Goal: Book appointment/travel/reservation

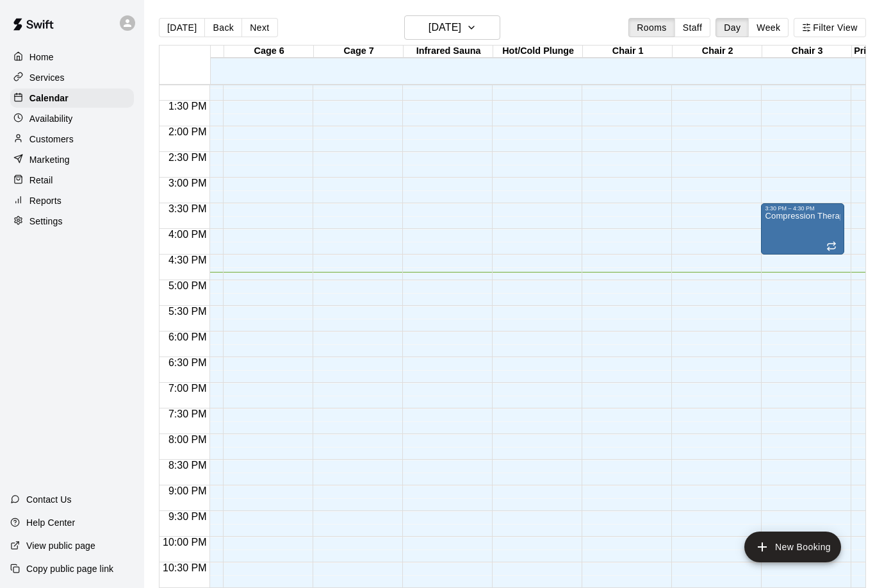
scroll to position [0, 424]
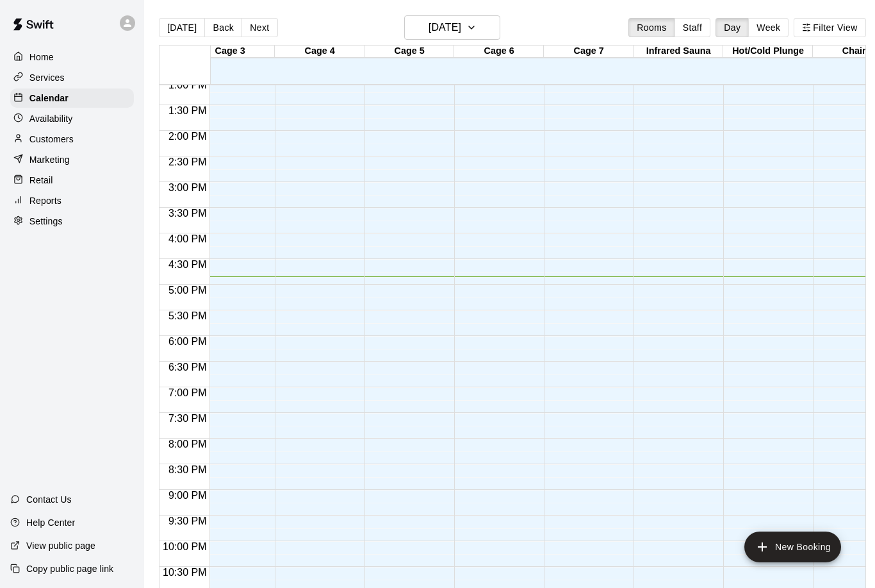
click at [782, 553] on button "New Booking" at bounding box center [793, 546] width 97 height 31
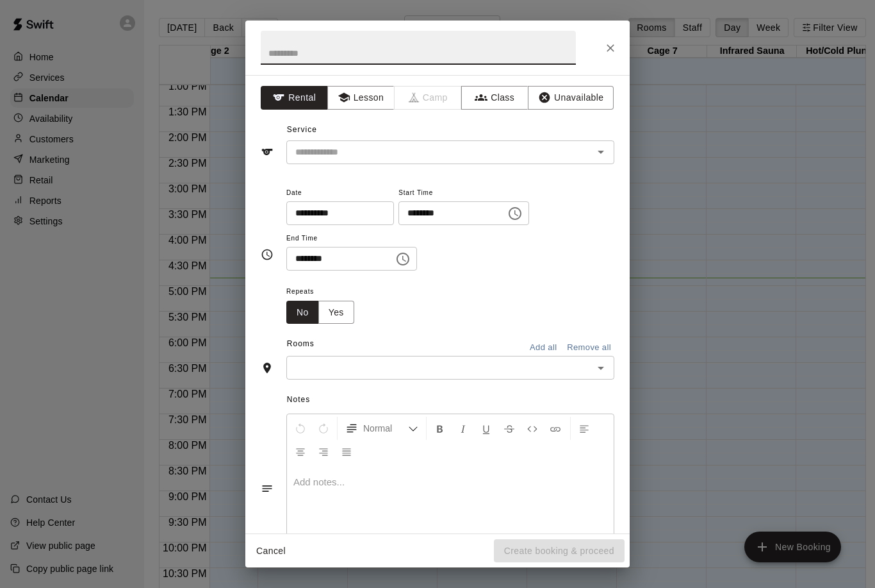
click at [432, 45] on input "text" at bounding box center [418, 48] width 315 height 34
click at [514, 140] on div "​" at bounding box center [450, 152] width 328 height 24
type input "*******"
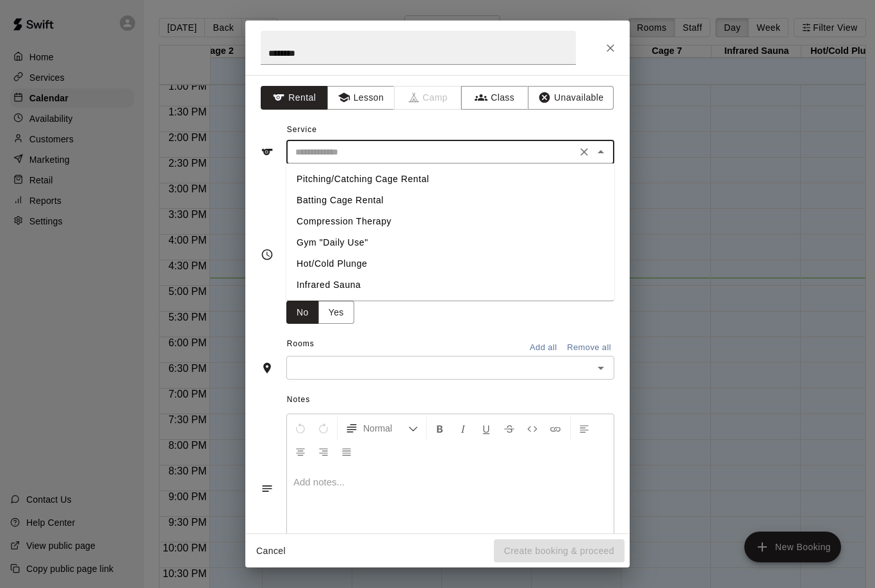
click at [395, 198] on li "Batting Cage Rental" at bounding box center [450, 200] width 328 height 21
type input "**********"
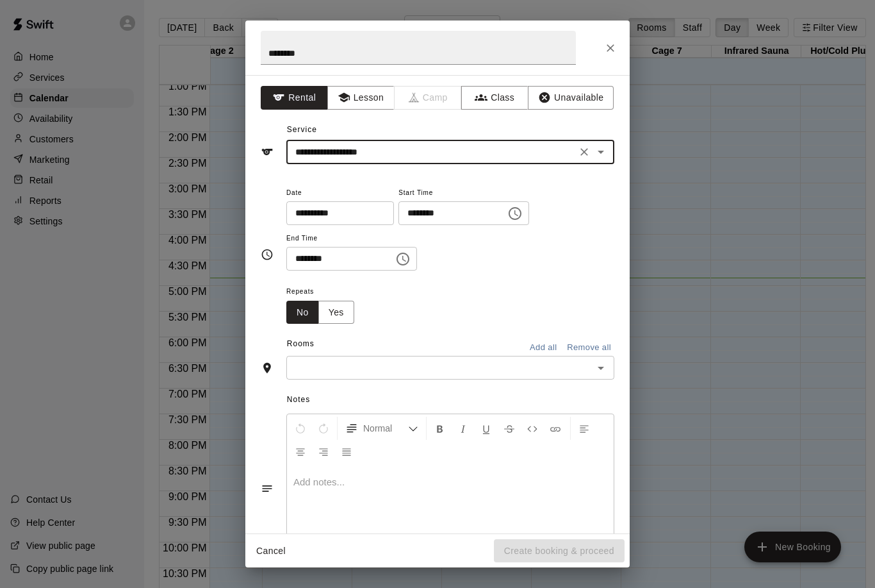
click at [604, 363] on icon "Open" at bounding box center [600, 367] width 15 height 15
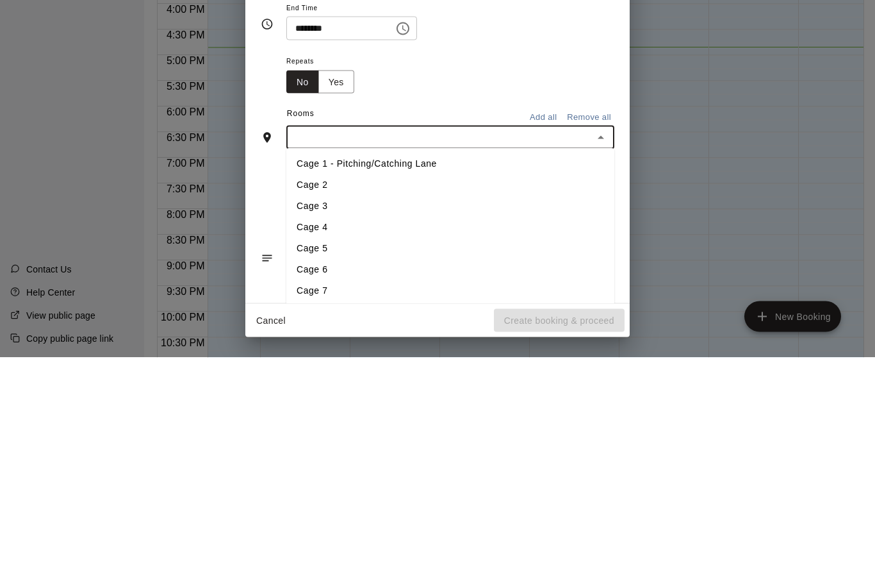
click at [353, 405] on li "Cage 2" at bounding box center [450, 415] width 328 height 21
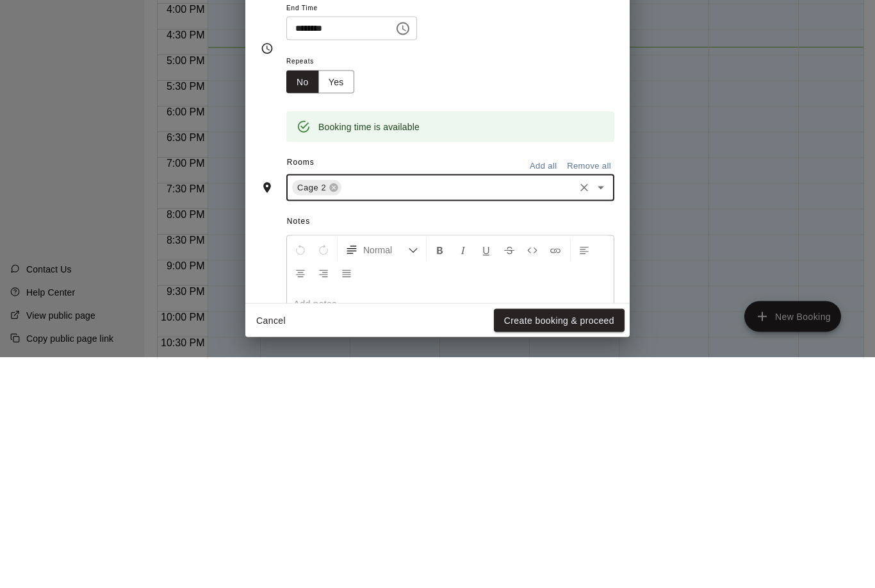
click at [592, 409] on button "Open" at bounding box center [601, 418] width 18 height 18
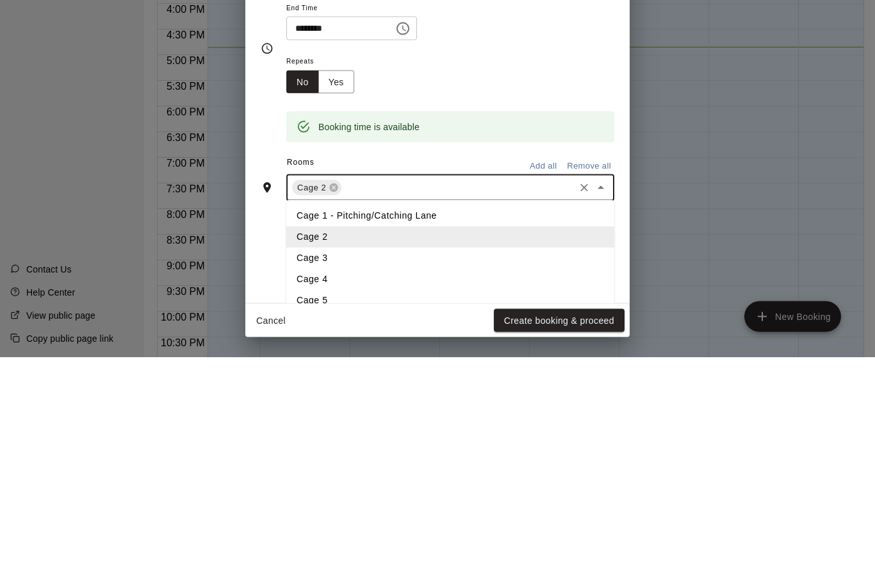
click at [351, 478] on li "Cage 3" at bounding box center [450, 488] width 328 height 21
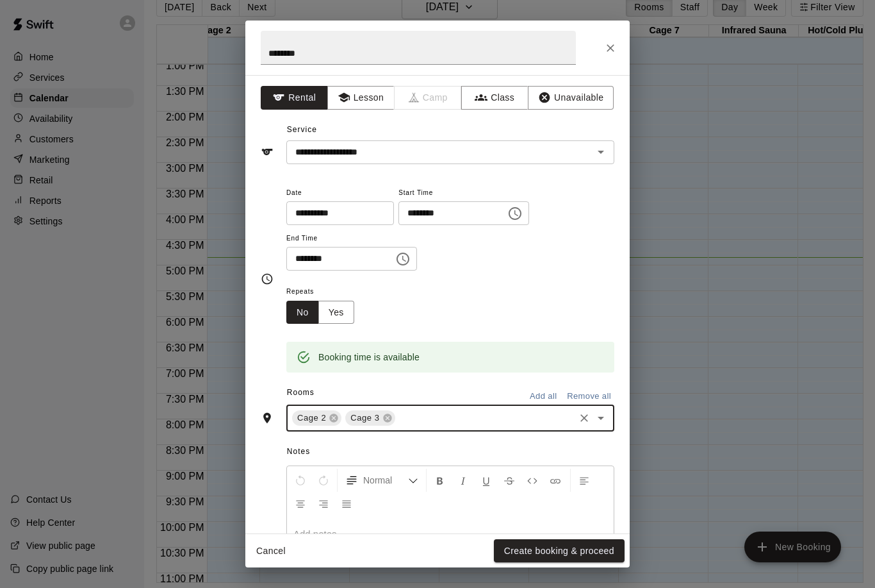
click at [508, 206] on icon "Choose time, selected time is 4:00 PM" at bounding box center [515, 213] width 15 height 15
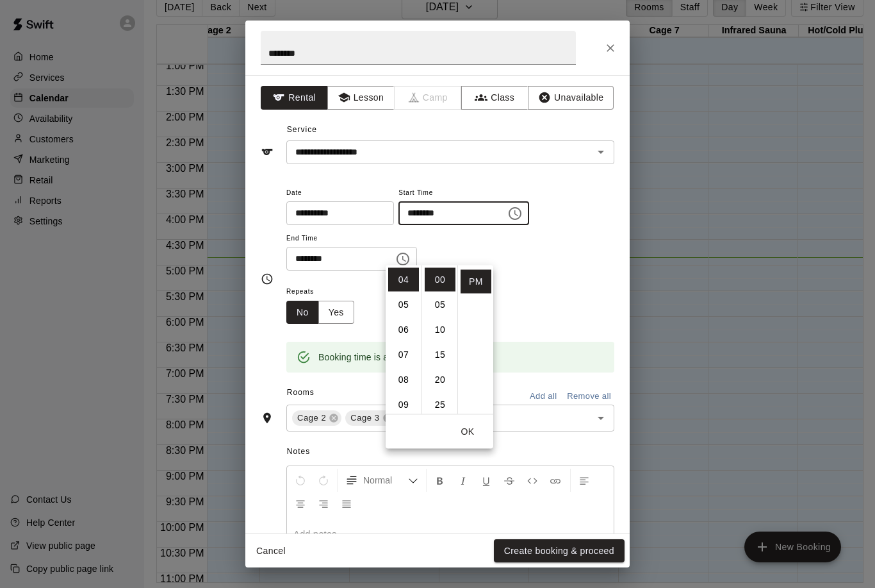
click at [411, 293] on li "05" at bounding box center [403, 305] width 31 height 24
type input "********"
click at [350, 258] on input "********" at bounding box center [335, 259] width 99 height 24
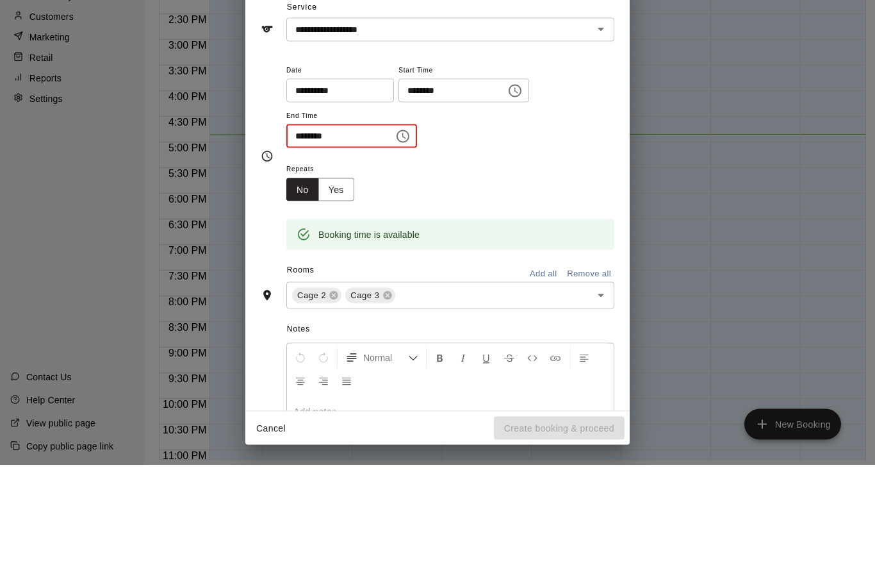
click at [395, 251] on icon "Choose time, selected time is 4:30 PM" at bounding box center [402, 258] width 15 height 15
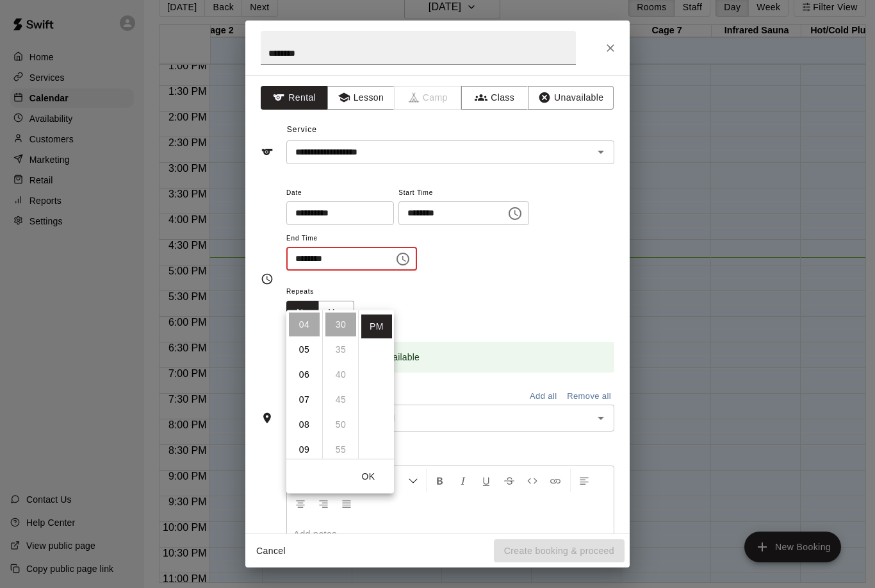
click at [308, 363] on li "06" at bounding box center [304, 375] width 31 height 24
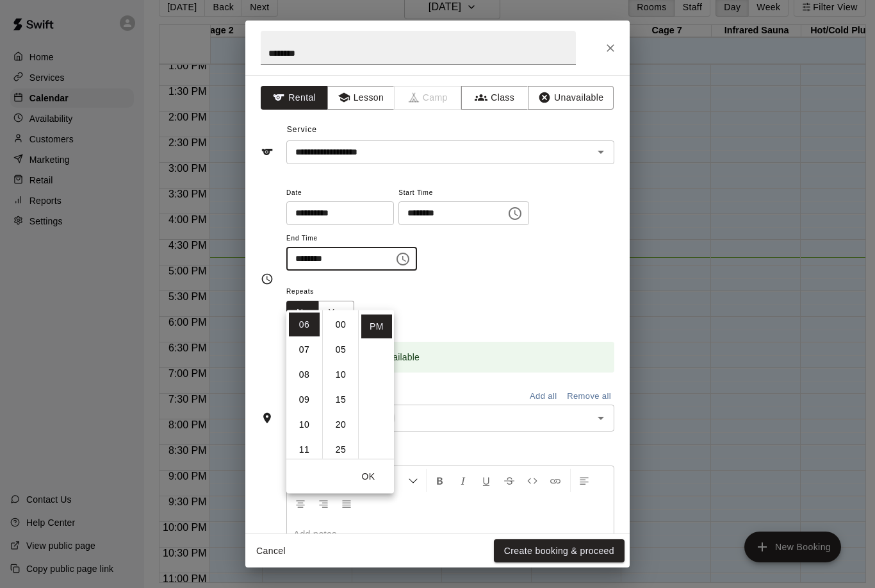
click at [345, 313] on li "00" at bounding box center [341, 325] width 31 height 24
type input "********"
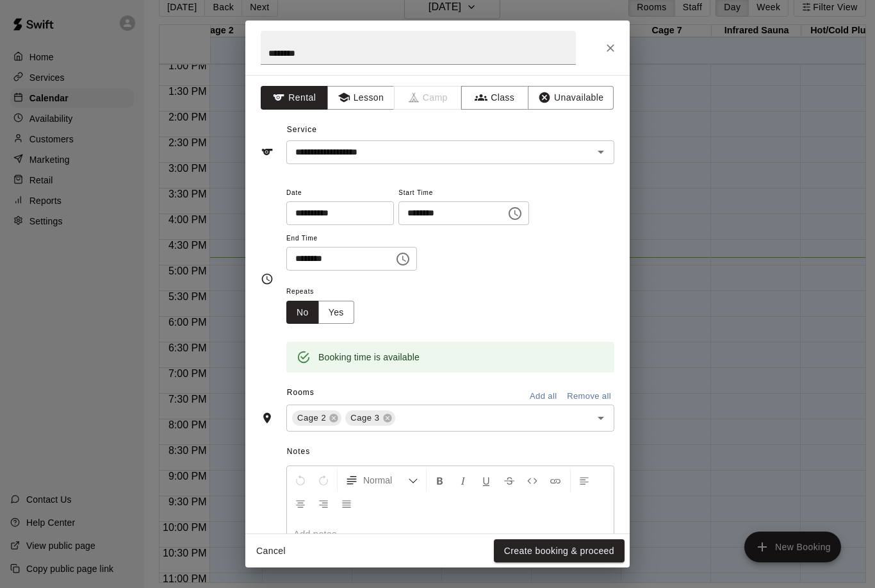
click at [572, 265] on div "**********" at bounding box center [450, 228] width 328 height 87
click at [581, 547] on button "Create booking & proceed" at bounding box center [559, 551] width 131 height 24
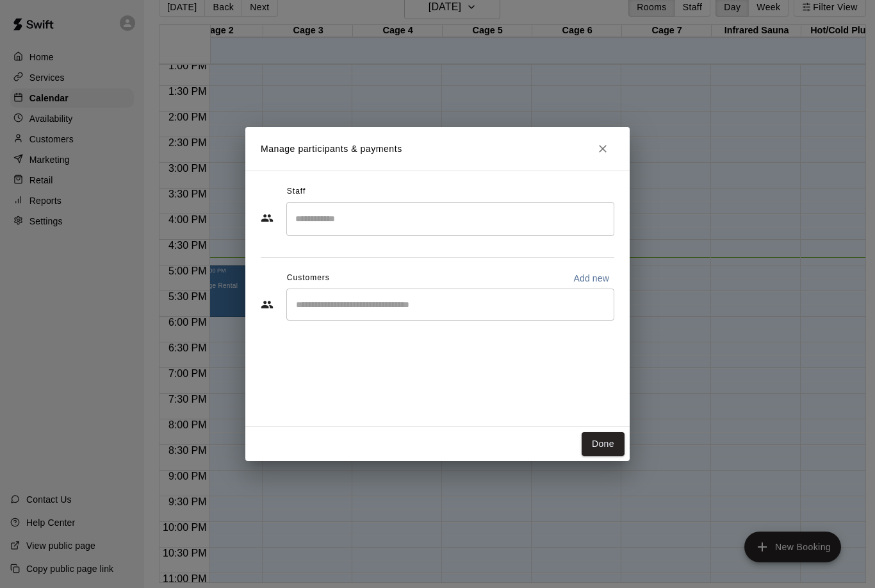
click at [518, 215] on input "Search staff" at bounding box center [450, 219] width 317 height 22
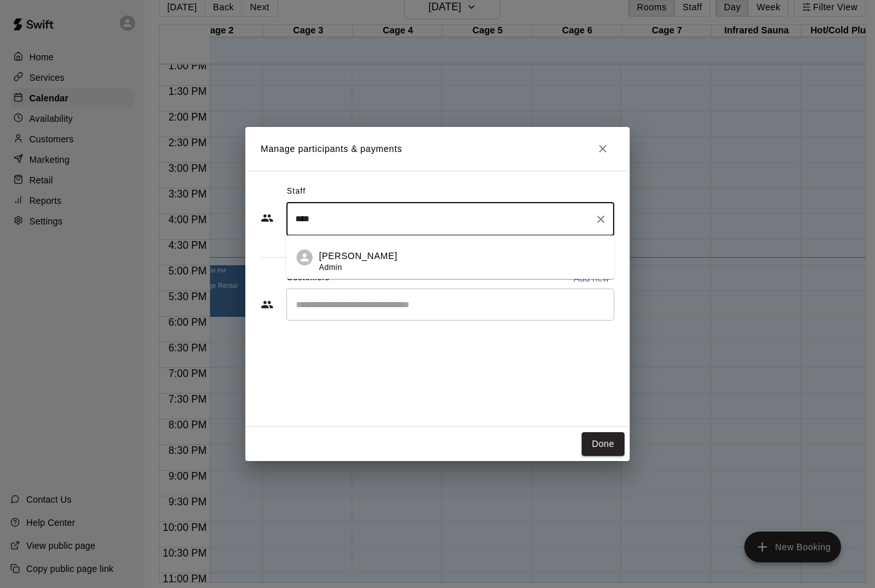
type input "*****"
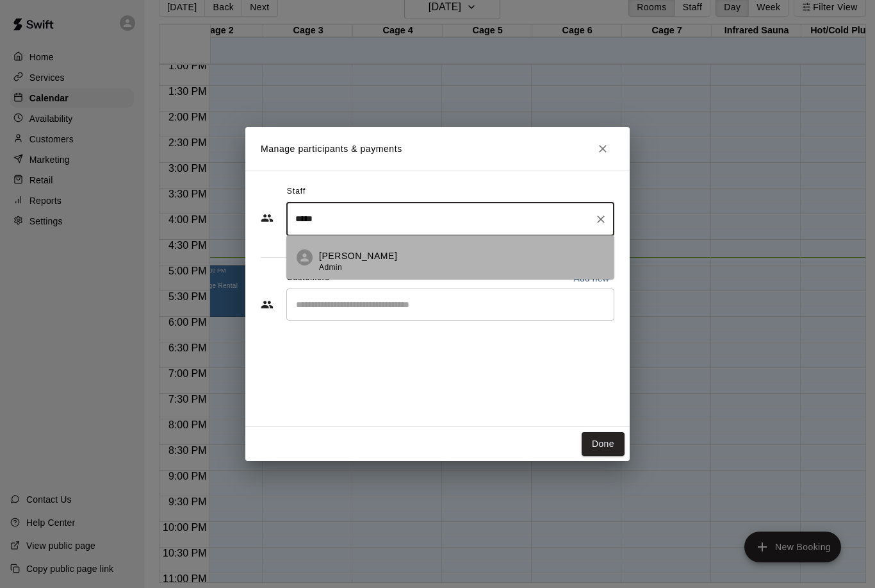
click at [378, 256] on p "[PERSON_NAME]" at bounding box center [358, 255] width 78 height 13
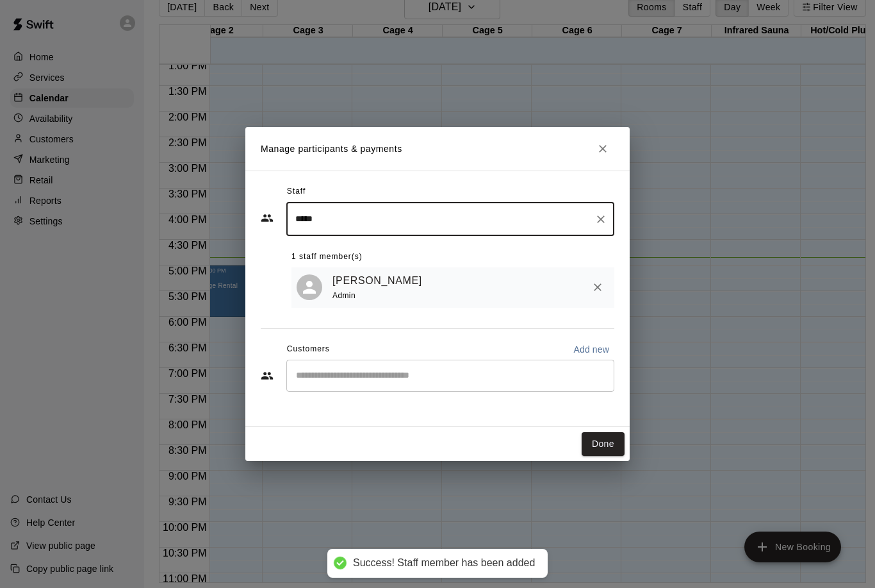
click at [402, 287] on link "[PERSON_NAME]" at bounding box center [378, 280] width 90 height 17
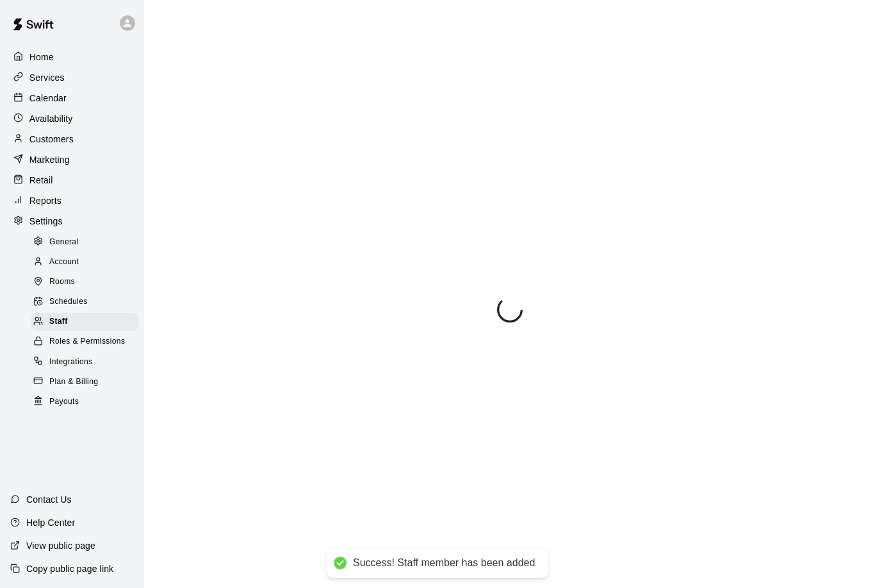
select select "**"
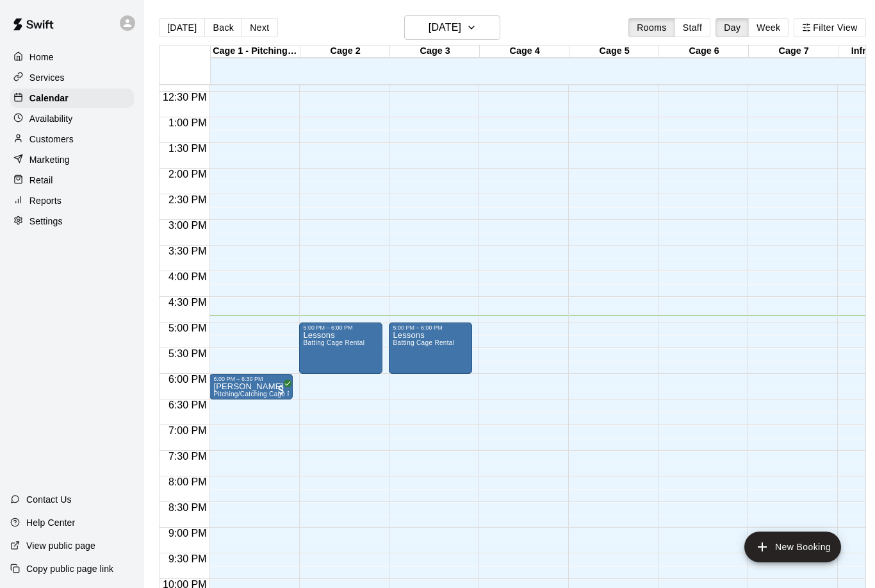
click at [796, 587] on html "Home Services Calendar Availability Customers Marketing Retail Reports Settings…" at bounding box center [437, 304] width 875 height 608
click at [804, 587] on html "Home Services Calendar Availability Customers Marketing Retail Reports Settings…" at bounding box center [437, 304] width 875 height 608
click at [790, 587] on html "Home Services Calendar Availability Customers Marketing Retail Reports Settings…" at bounding box center [437, 304] width 875 height 608
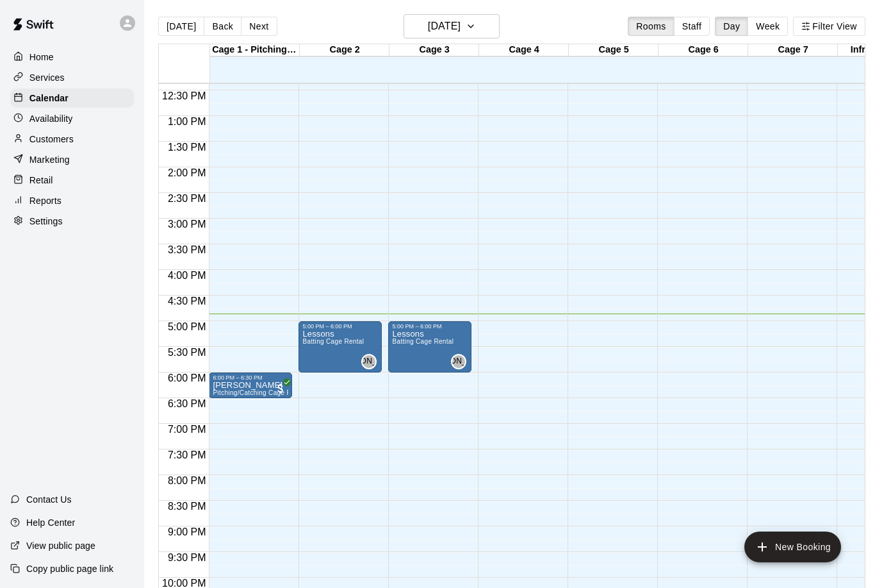
click at [764, 548] on icon "add" at bounding box center [762, 546] width 15 height 15
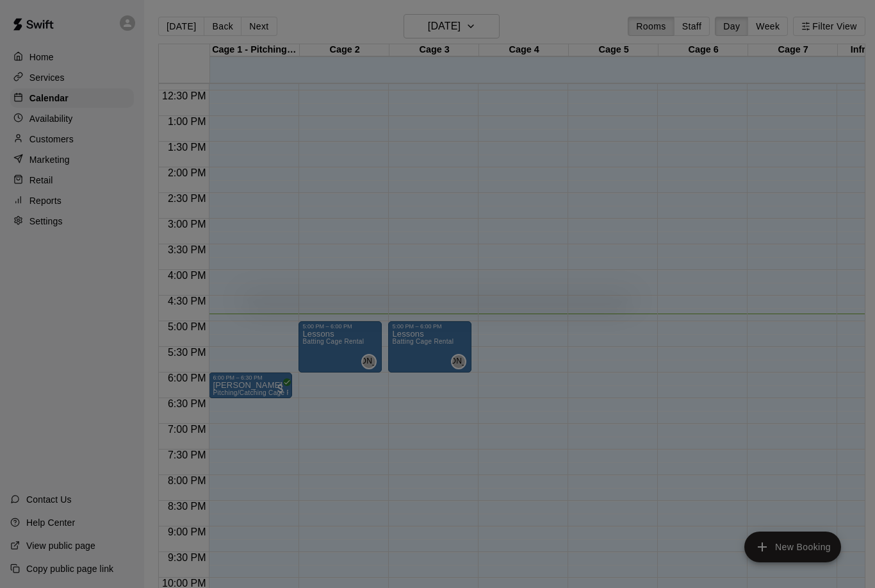
click at [763, 547] on div at bounding box center [437, 294] width 875 height 588
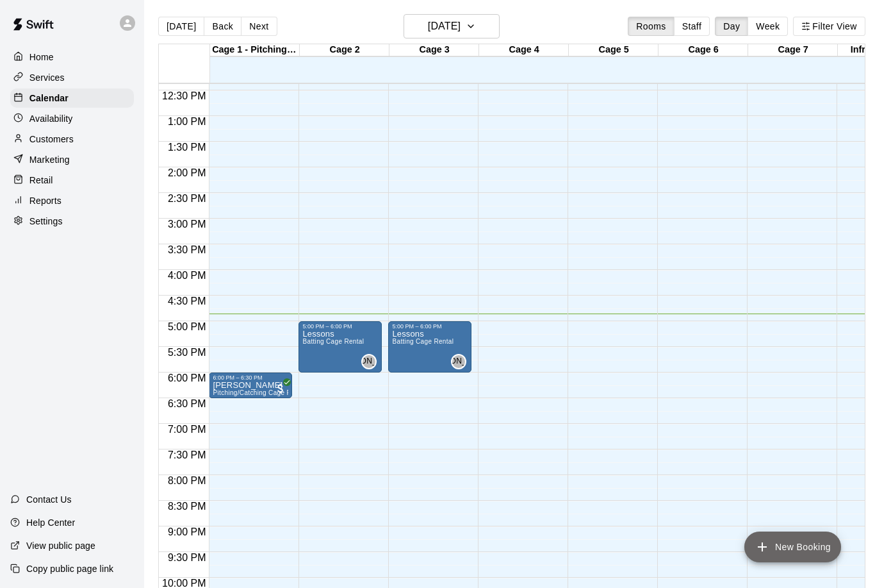
click at [772, 550] on button "New Booking" at bounding box center [793, 546] width 97 height 31
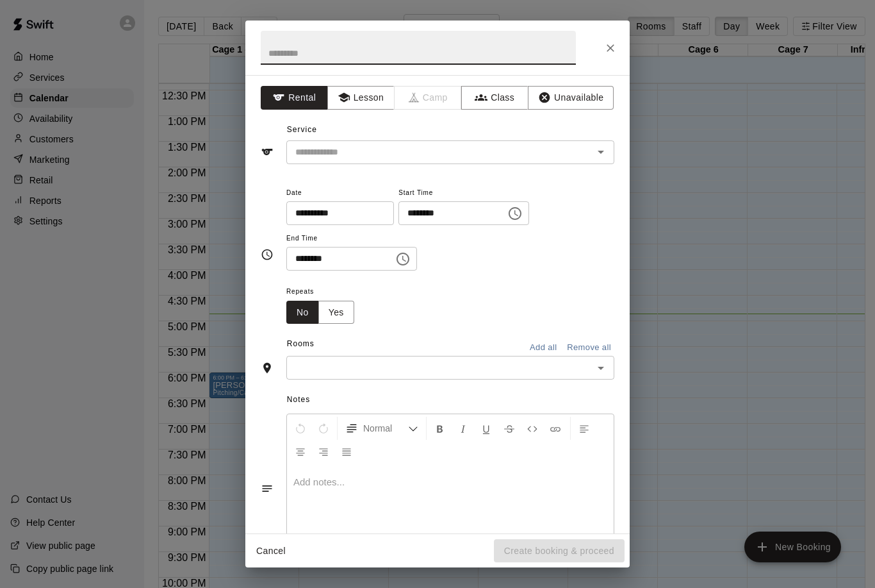
click at [379, 54] on input "text" at bounding box center [418, 48] width 315 height 34
click at [554, 140] on div "​" at bounding box center [450, 152] width 328 height 24
type input "*****"
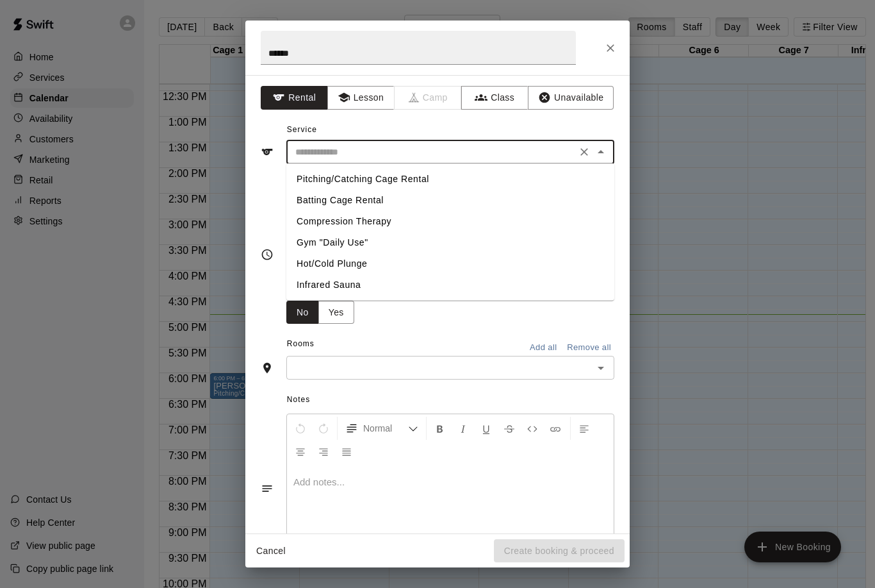
click at [385, 205] on li "Batting Cage Rental" at bounding box center [450, 200] width 328 height 21
type input "**********"
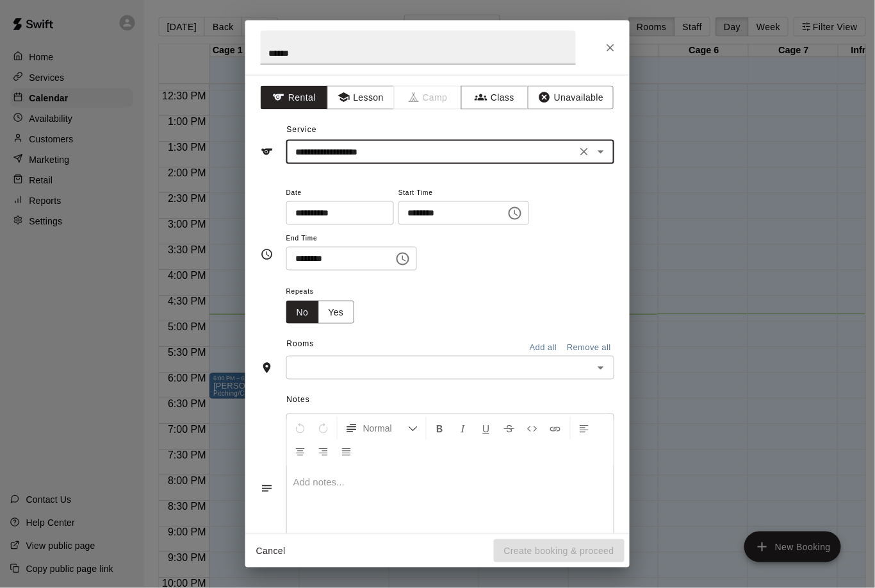
click at [502, 202] on button "Choose time, selected time is 4:00 PM" at bounding box center [515, 214] width 26 height 26
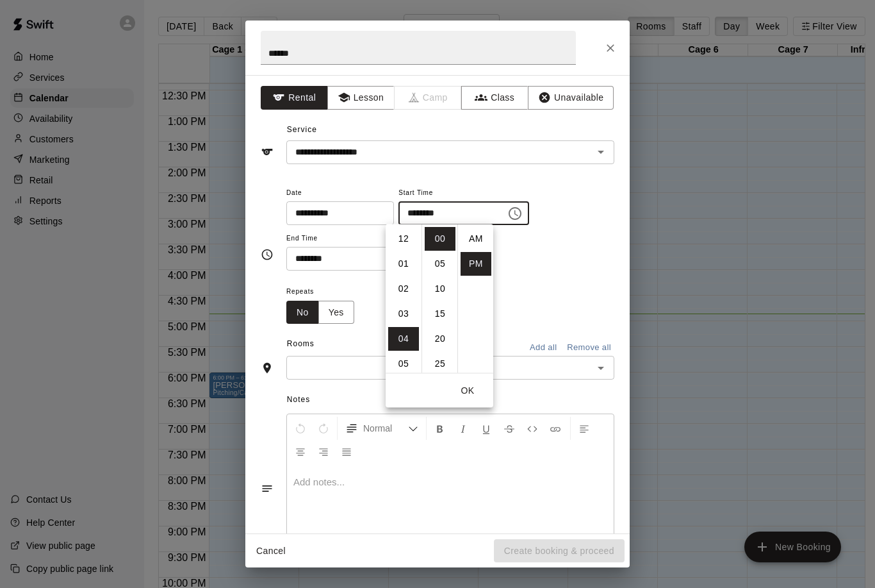
scroll to position [23, 0]
click at [404, 320] on li "07" at bounding box center [403, 314] width 31 height 24
type input "********"
click at [479, 393] on button "OK" at bounding box center [467, 391] width 41 height 24
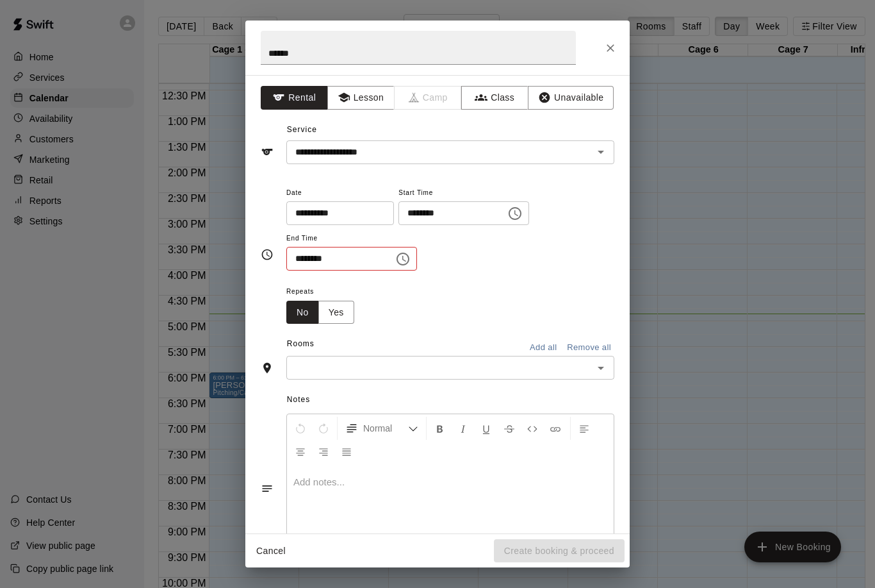
click at [395, 260] on icon "Choose time, selected time is 4:30 PM" at bounding box center [402, 258] width 15 height 15
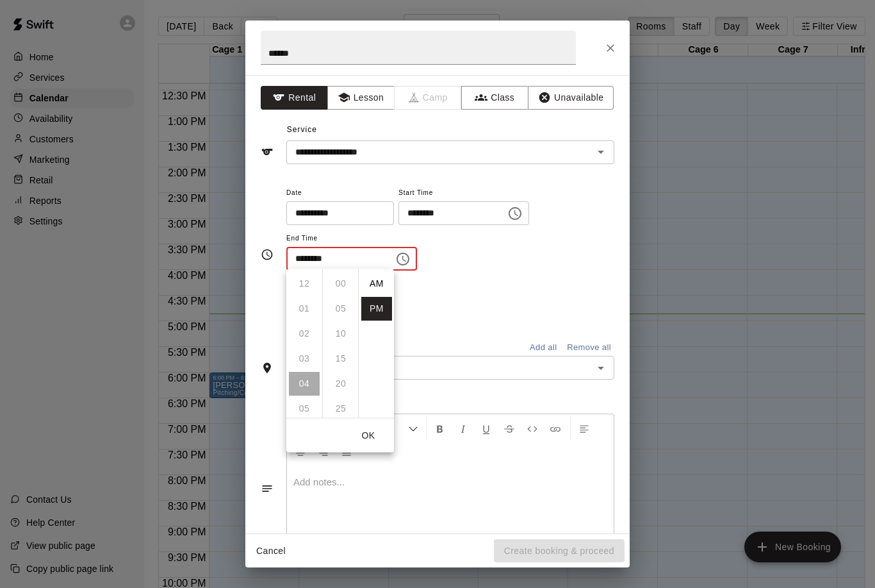
scroll to position [23, 0]
click at [307, 390] on li "08" at bounding box center [304, 384] width 31 height 24
type input "********"
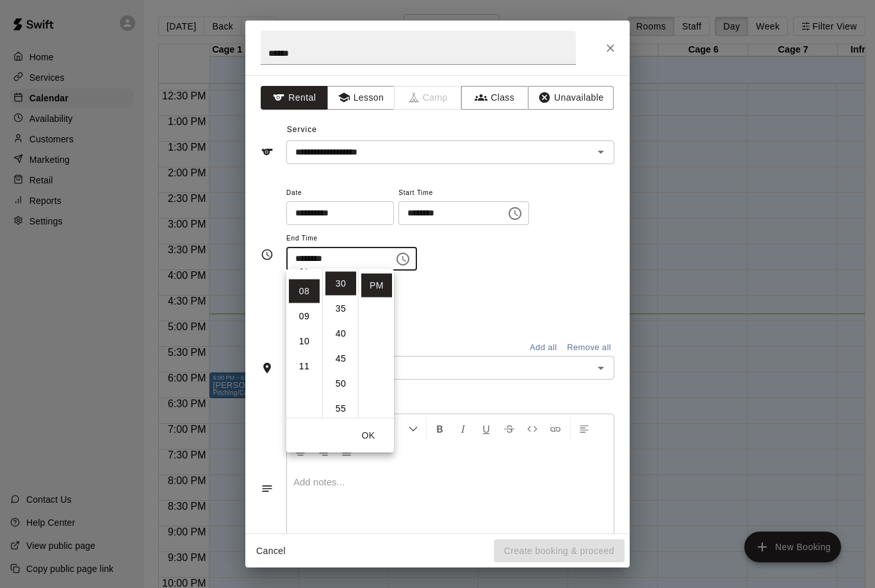
scroll to position [200, 0]
click at [368, 424] on button "OK" at bounding box center [368, 436] width 41 height 24
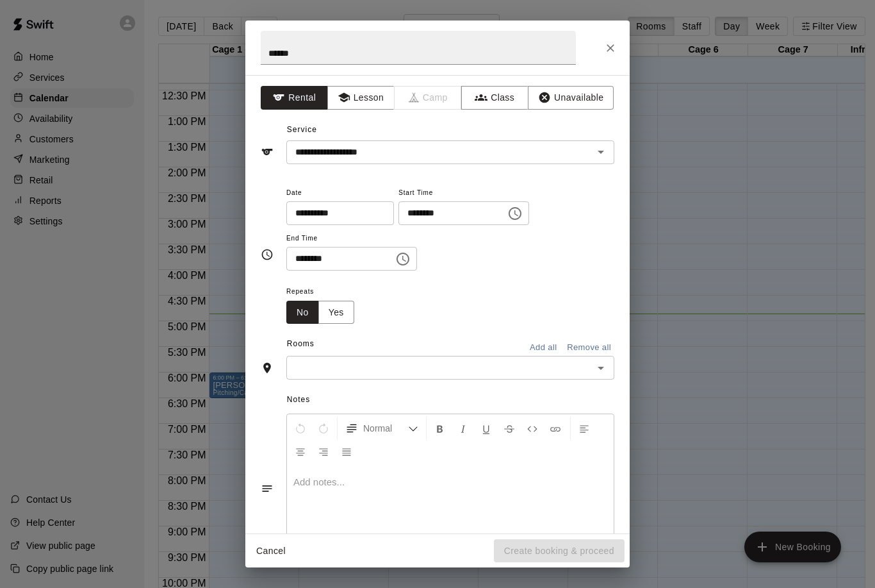
click at [427, 359] on input "text" at bounding box center [439, 367] width 299 height 16
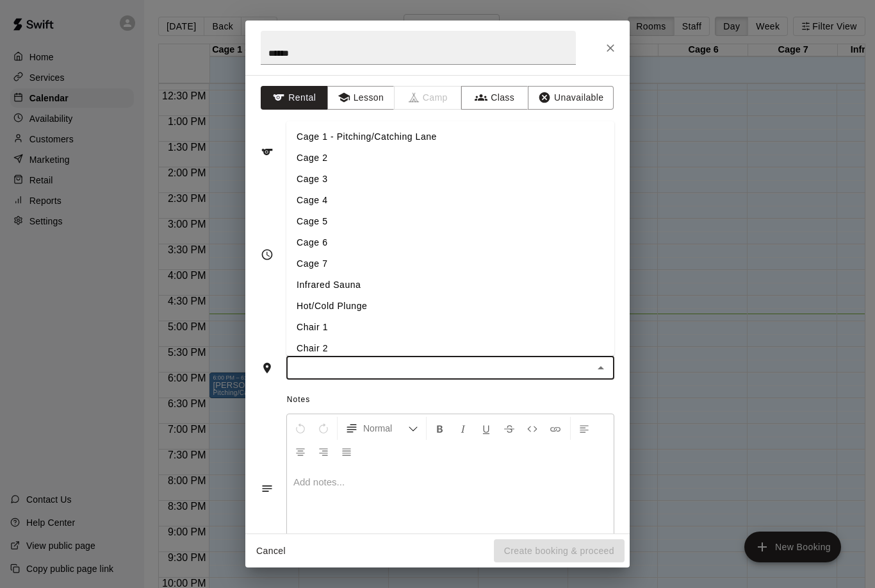
scroll to position [1, 3]
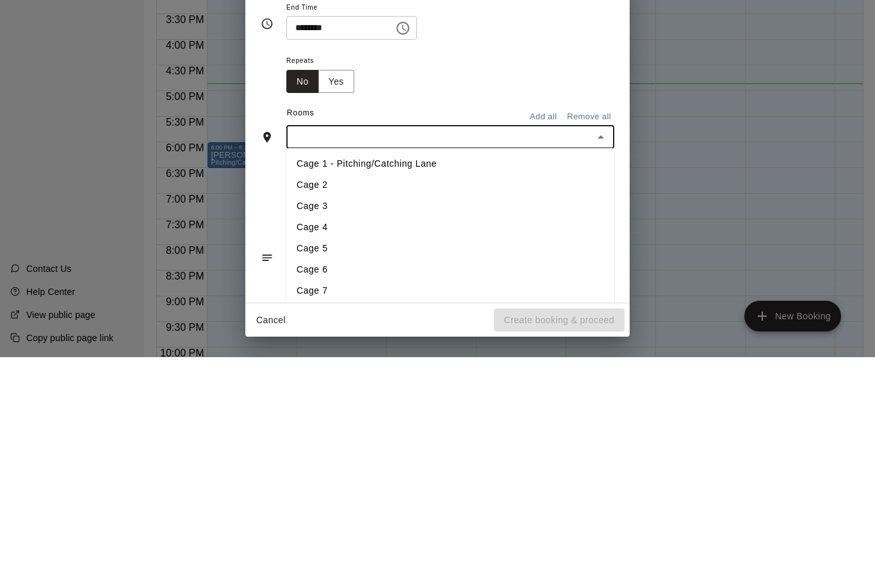
click at [352, 468] on li "Cage 5" at bounding box center [450, 478] width 328 height 21
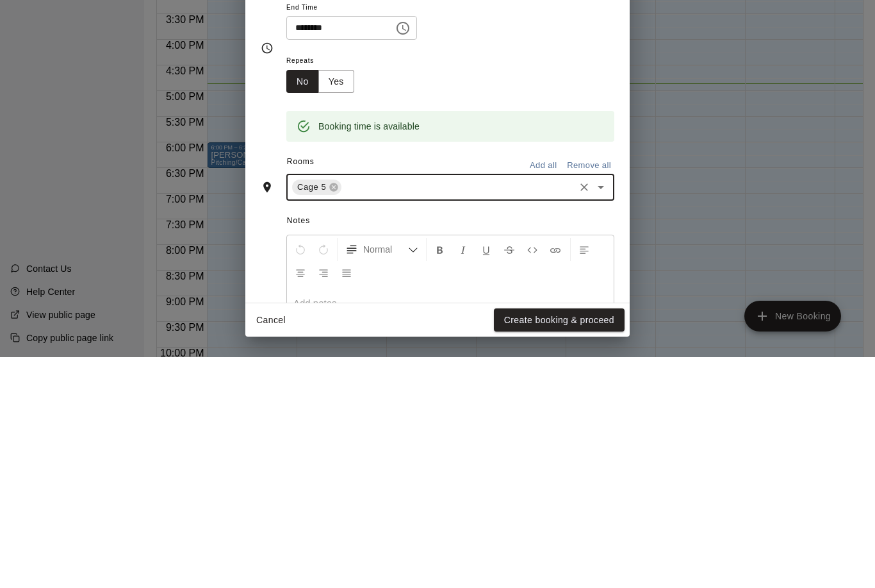
click at [602, 410] on icon "Open" at bounding box center [600, 417] width 15 height 15
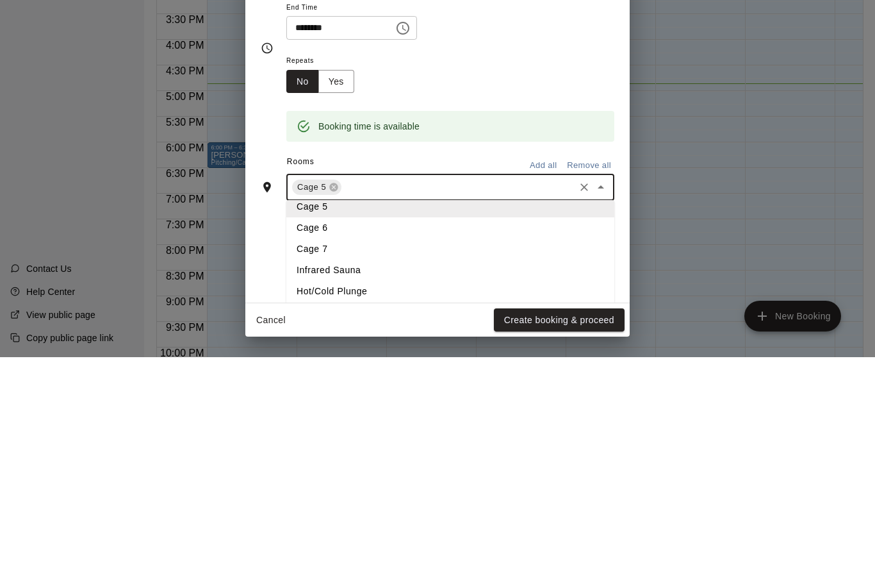
scroll to position [93, 0]
click at [333, 449] on li "Cage 6" at bounding box center [450, 459] width 328 height 21
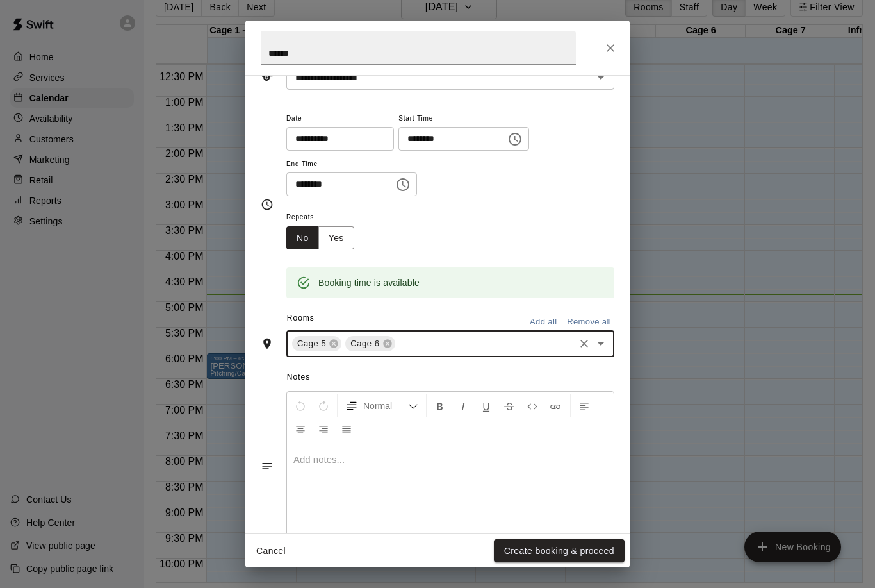
scroll to position [80, 0]
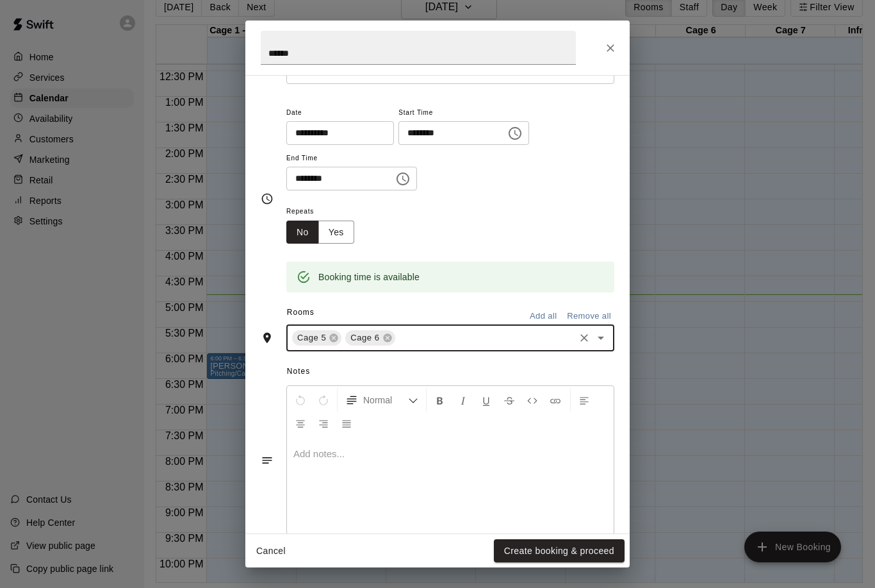
click at [593, 342] on icon "Open" at bounding box center [600, 337] width 15 height 15
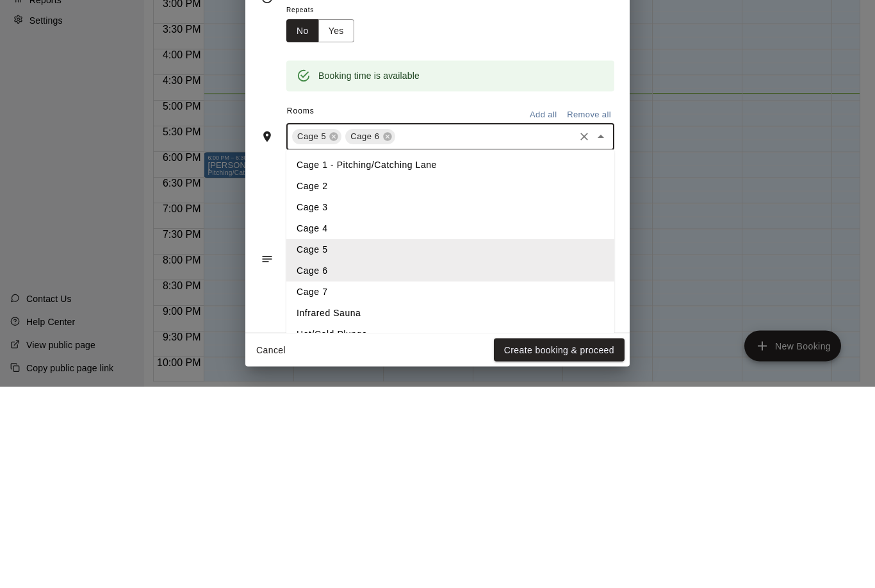
click at [395, 356] on li "Cage 1 - Pitching/Catching Lane" at bounding box center [450, 366] width 328 height 21
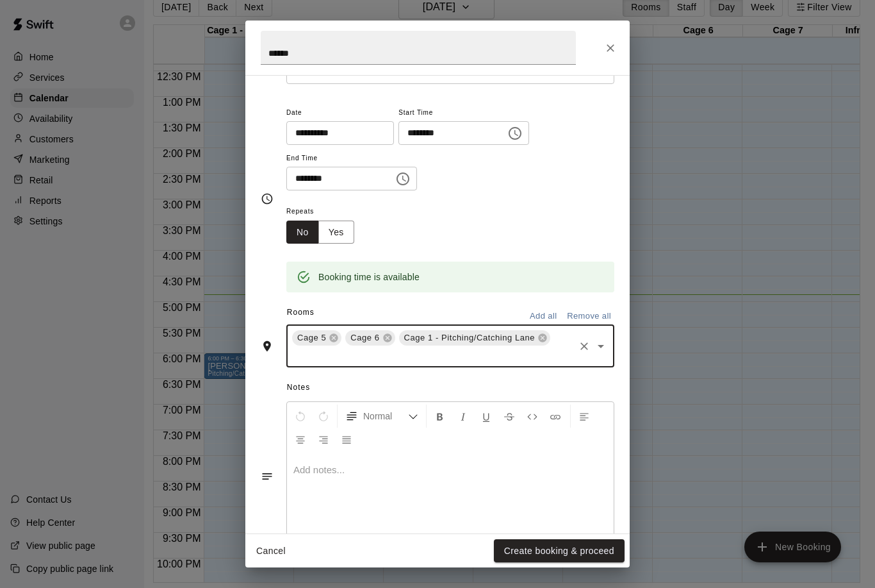
click at [586, 561] on button "Create booking & proceed" at bounding box center [559, 551] width 131 height 24
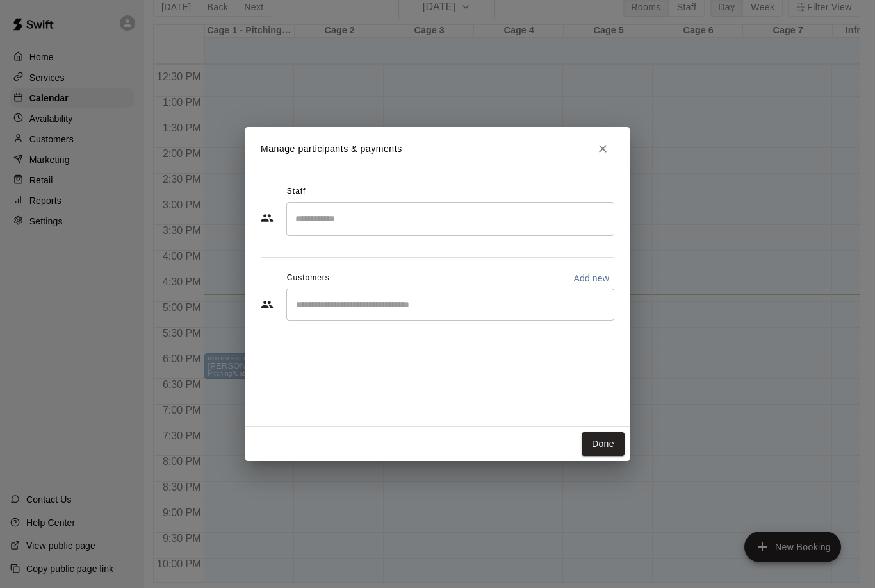
click at [493, 211] on input "Search staff" at bounding box center [450, 219] width 317 height 22
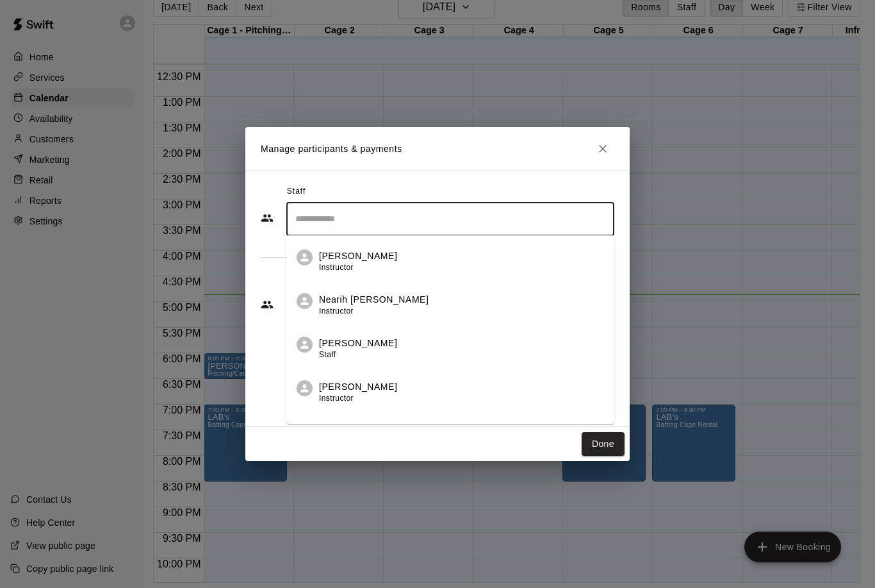
click at [618, 455] on button "Done" at bounding box center [603, 444] width 43 height 24
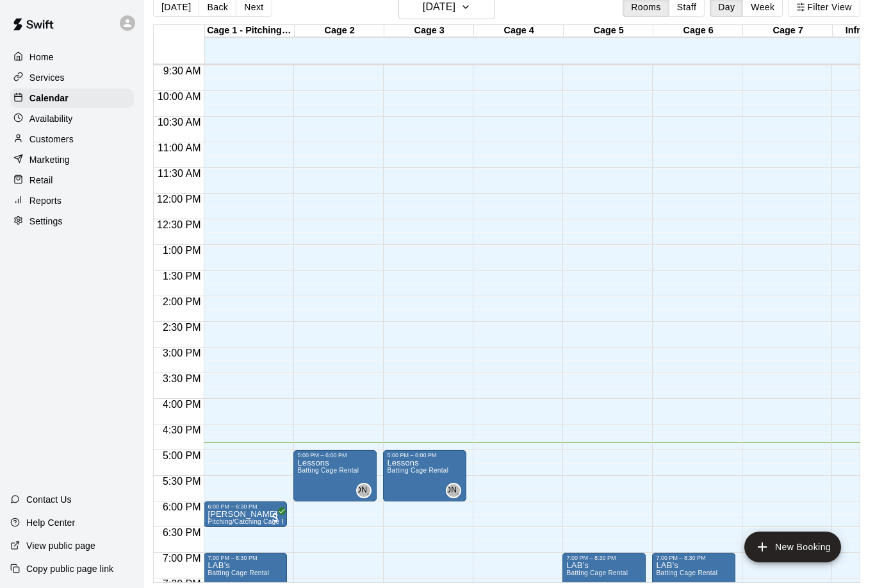
scroll to position [487, 0]
